Goal: Information Seeking & Learning: Learn about a topic

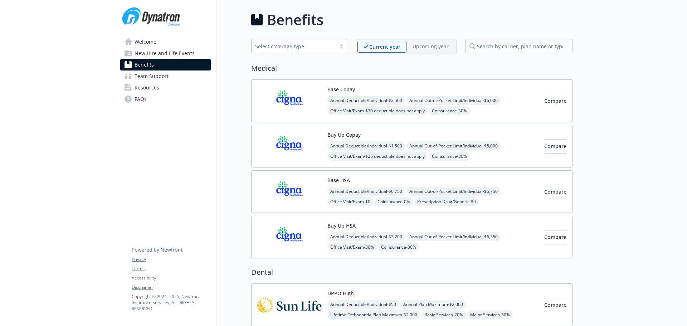
scroll to position [179, 0]
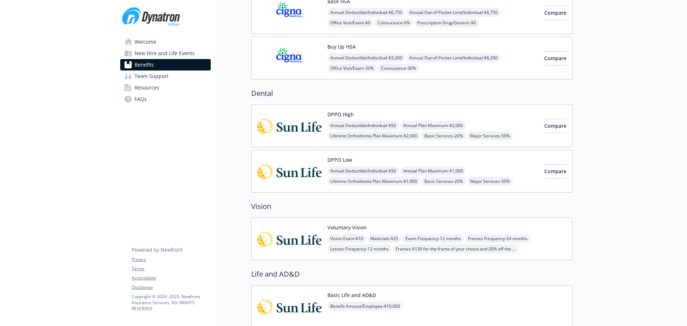
click at [297, 235] on img at bounding box center [289, 238] width 64 height 30
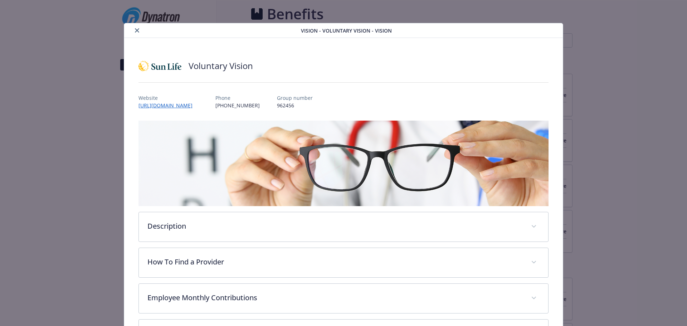
scroll to position [179, 0]
drag, startPoint x: 134, startPoint y: 31, endPoint x: 139, endPoint y: 30, distance: 5.1
click at [135, 31] on icon "close" at bounding box center [137, 30] width 4 height 4
